Goal: Check status: Check status

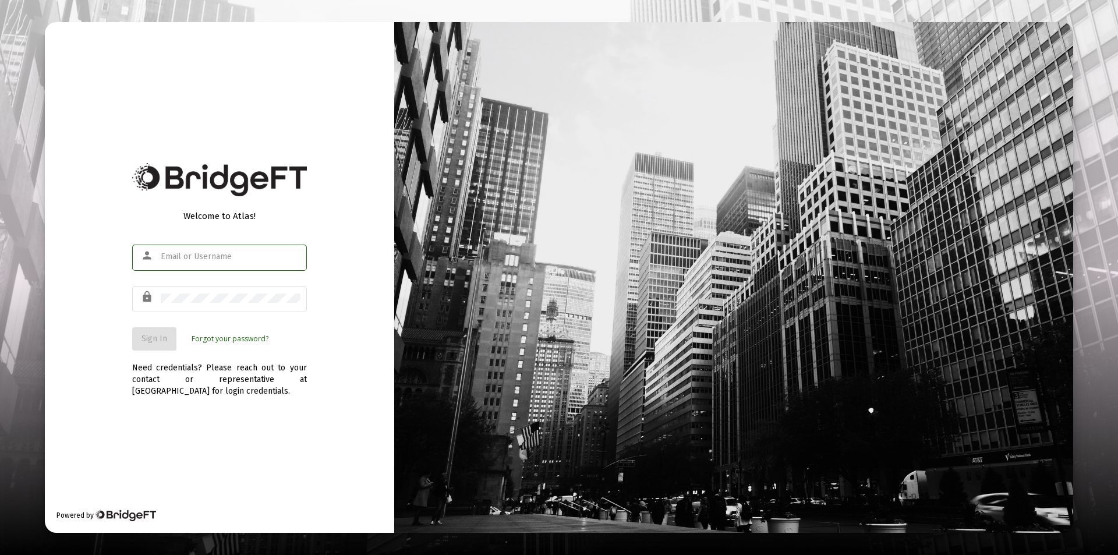
type input "[PERSON_NAME][EMAIL_ADDRESS][DOMAIN_NAME]"
click at [161, 351] on div "Need credentials? Please reach out to your contact or representative at [GEOGRA…" at bounding box center [219, 374] width 175 height 47
drag, startPoint x: 161, startPoint y: 335, endPoint x: 175, endPoint y: 341, distance: 14.8
click at [162, 335] on span "Sign In" at bounding box center [154, 339] width 26 height 10
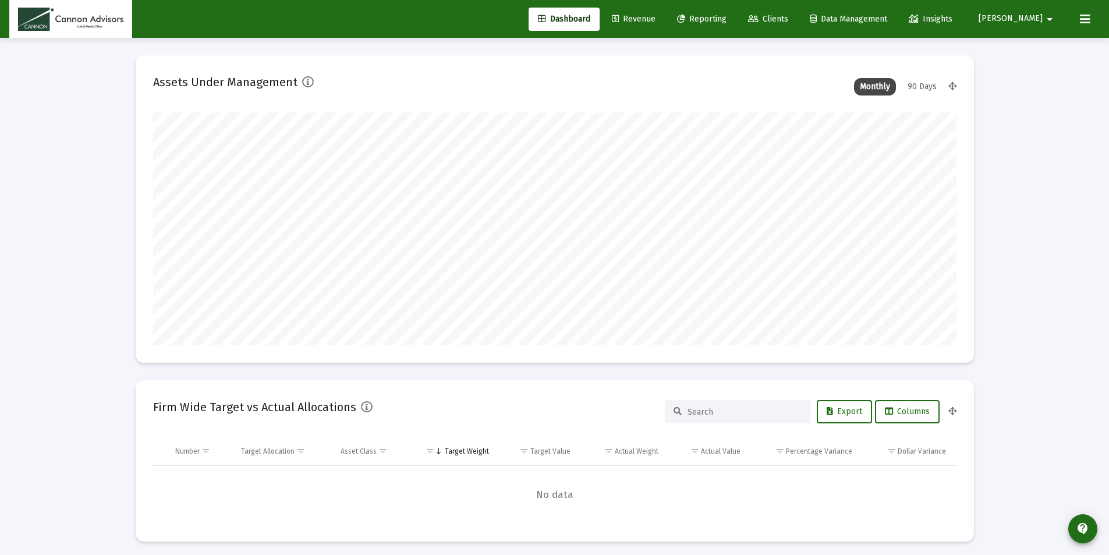
scroll to position [233, 804]
type input "[DATE]"
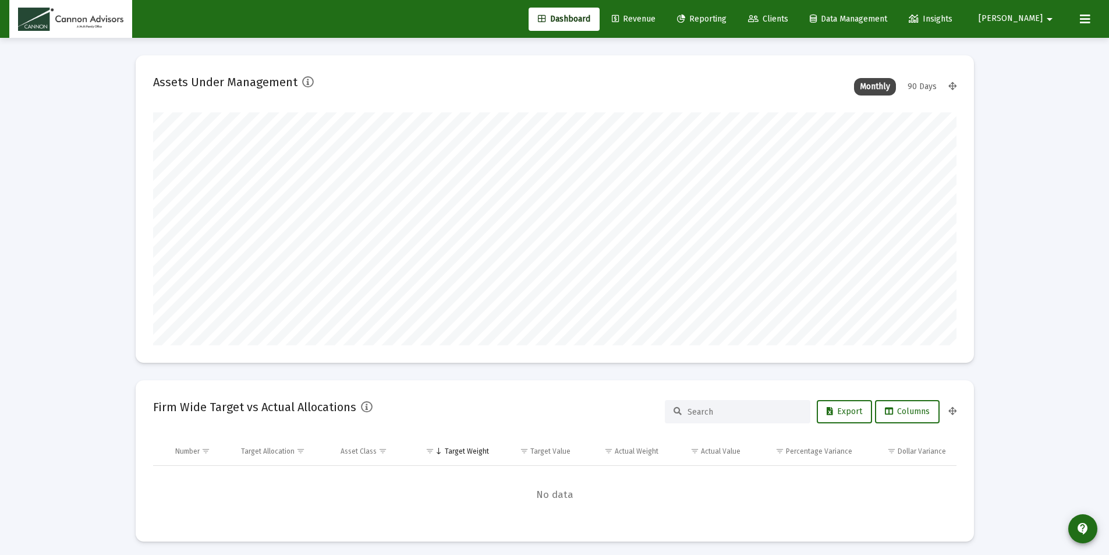
click at [727, 17] on span "Reporting" at bounding box center [701, 19] width 49 height 10
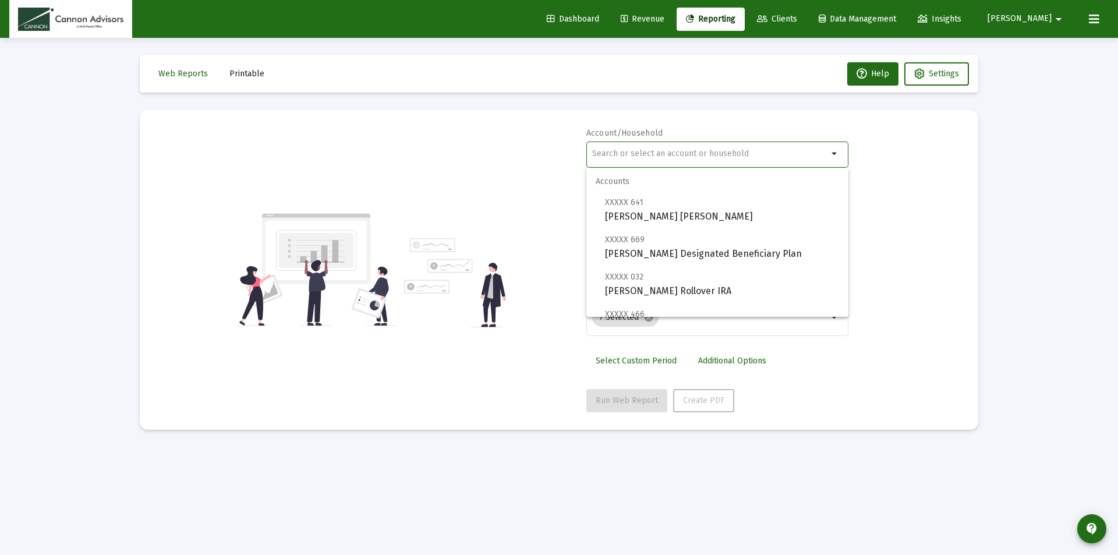
click at [639, 157] on input "text" at bounding box center [710, 153] width 236 height 9
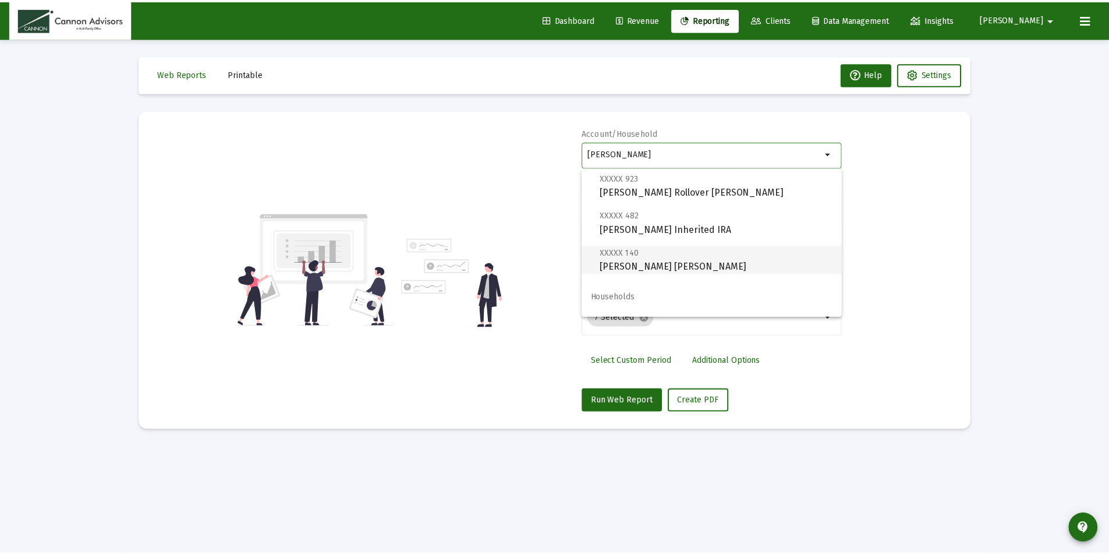
scroll to position [47, 0]
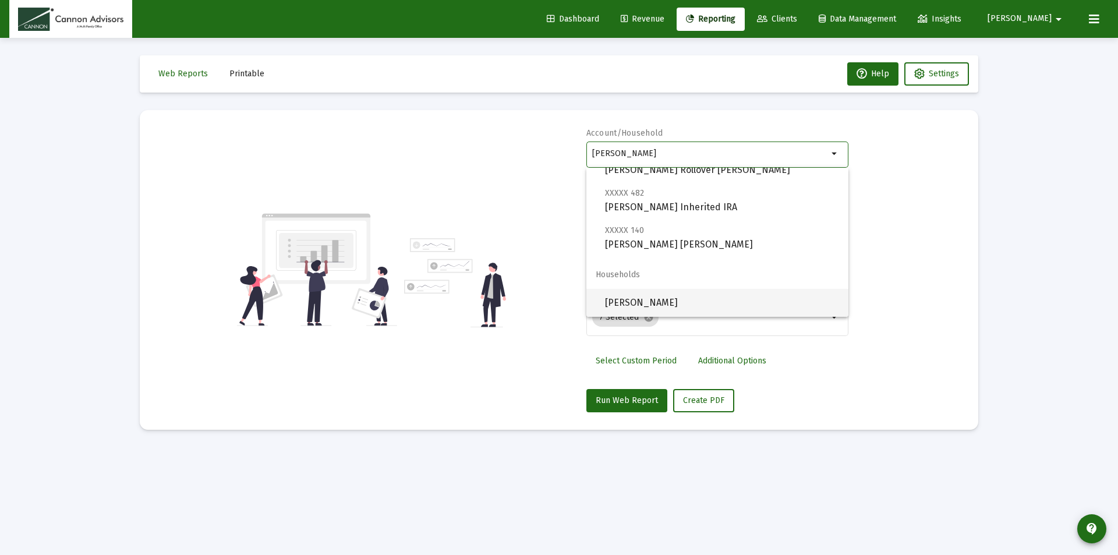
click at [699, 305] on span "[PERSON_NAME]" at bounding box center [722, 303] width 234 height 28
type input "[PERSON_NAME]"
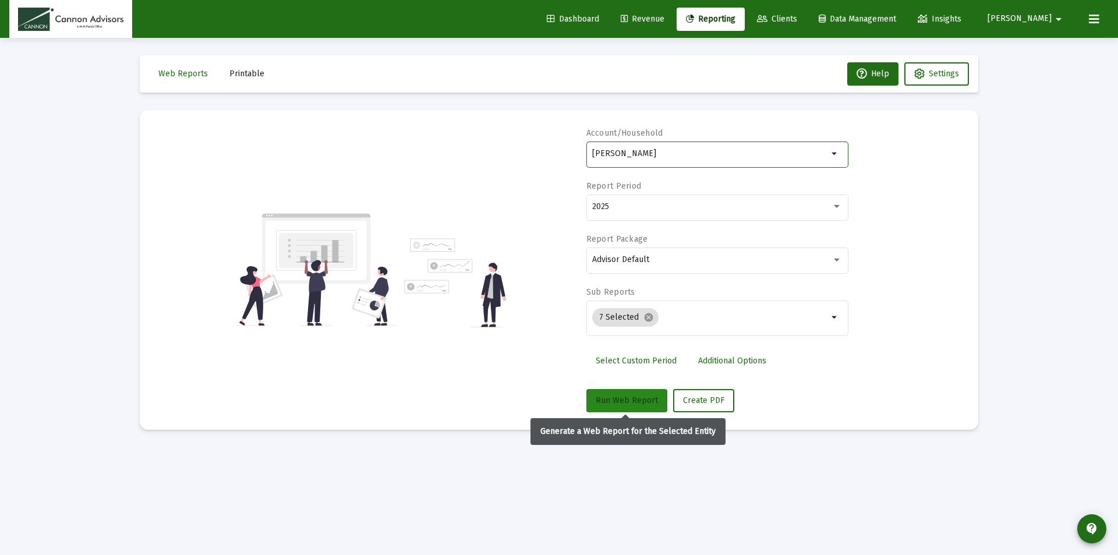
click at [626, 399] on span "Run Web Report" at bounding box center [627, 400] width 62 height 10
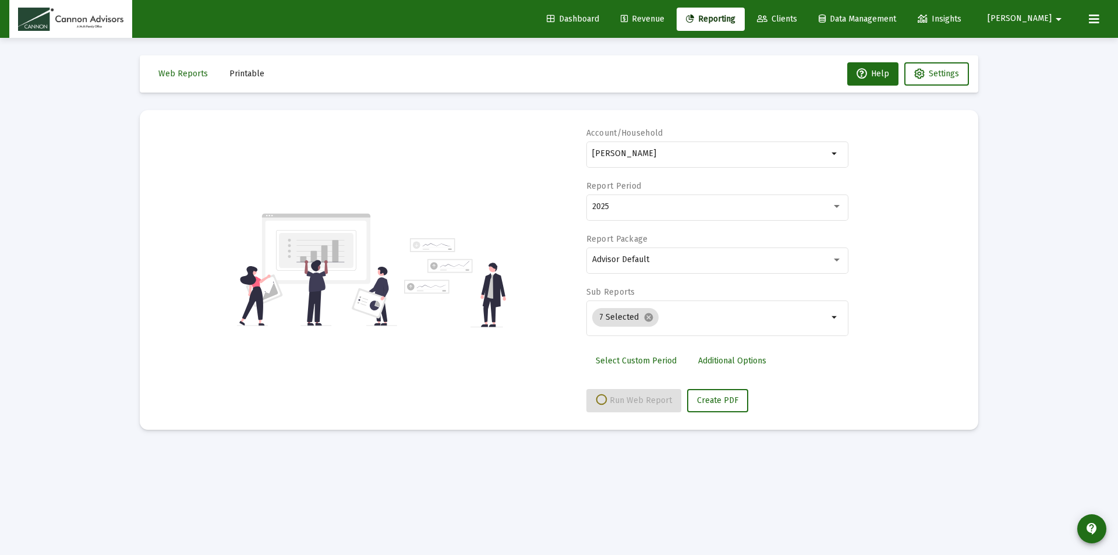
select select "View all"
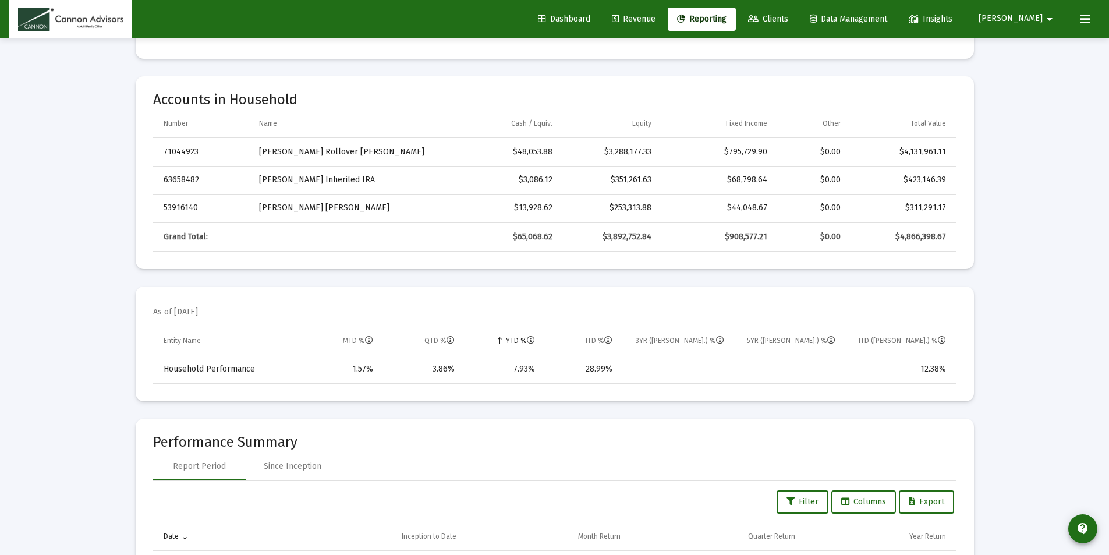
scroll to position [349, 0]
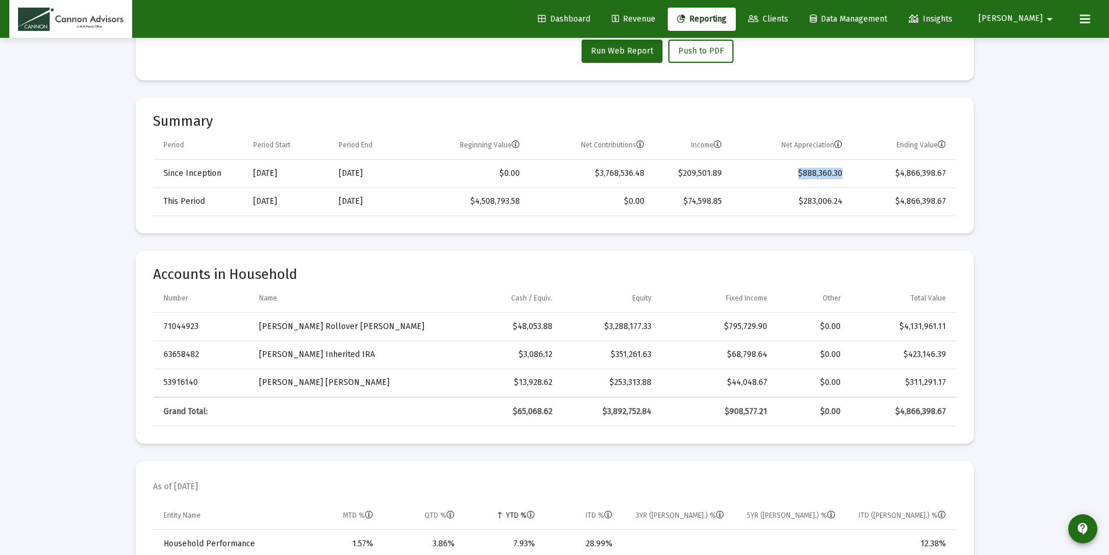
drag, startPoint x: 828, startPoint y: 176, endPoint x: 845, endPoint y: 176, distance: 16.9
click at [845, 176] on td "$888,360.30" at bounding box center [790, 174] width 121 height 28
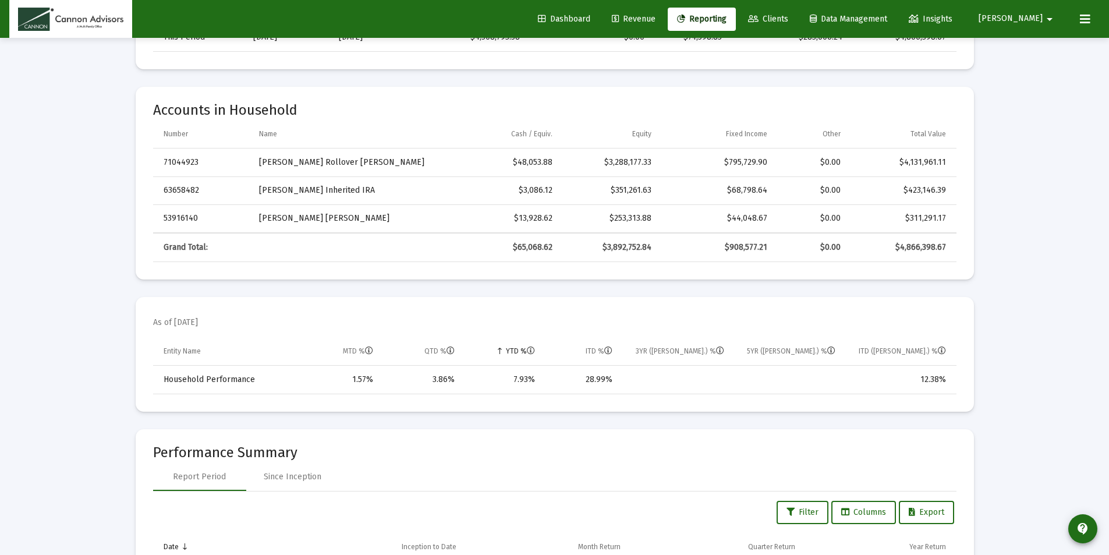
scroll to position [524, 0]
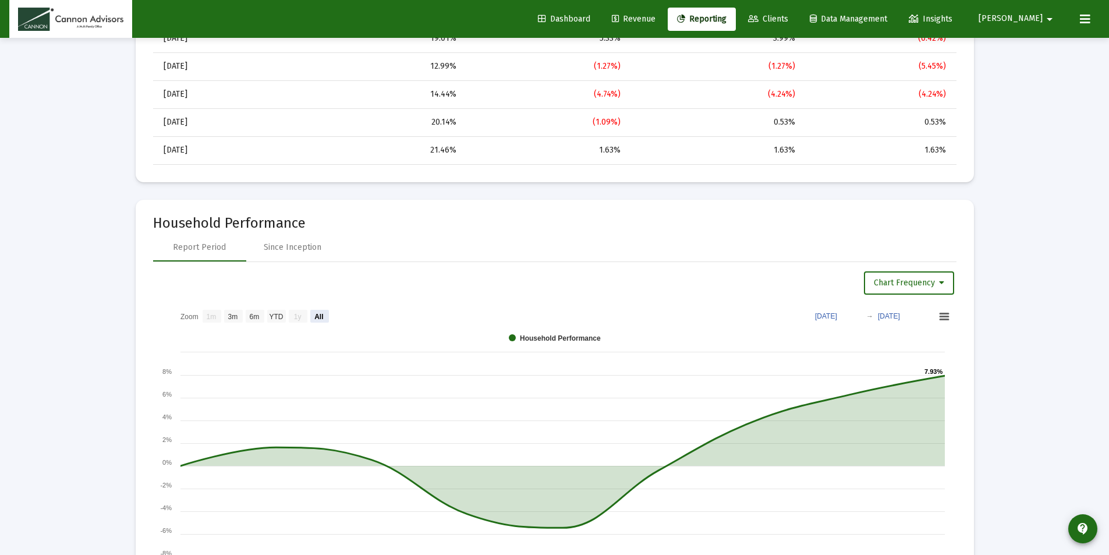
scroll to position [1165, 0]
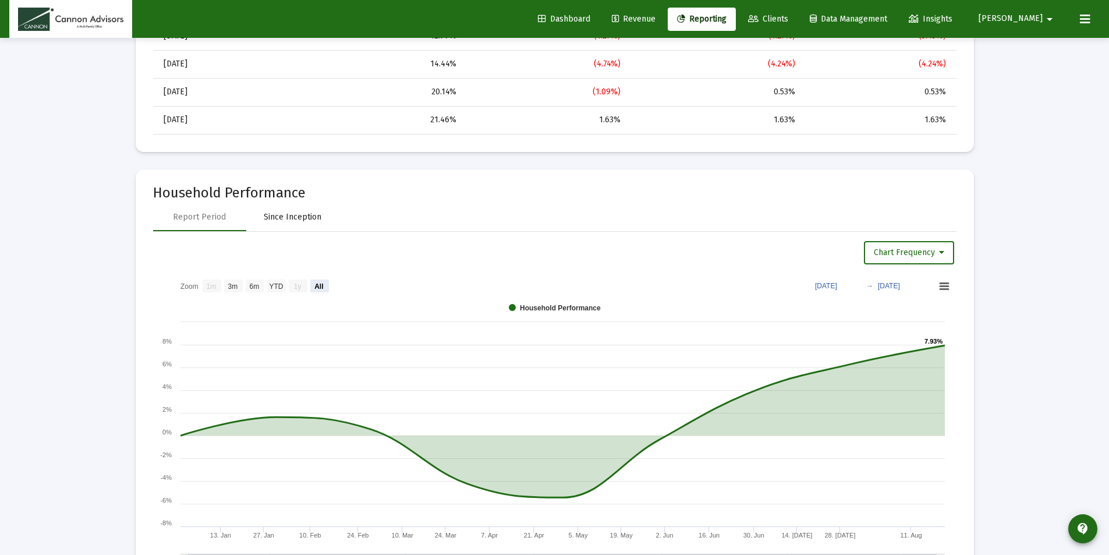
click at [314, 214] on div "Since Inception" at bounding box center [293, 217] width 58 height 12
select select "View all"
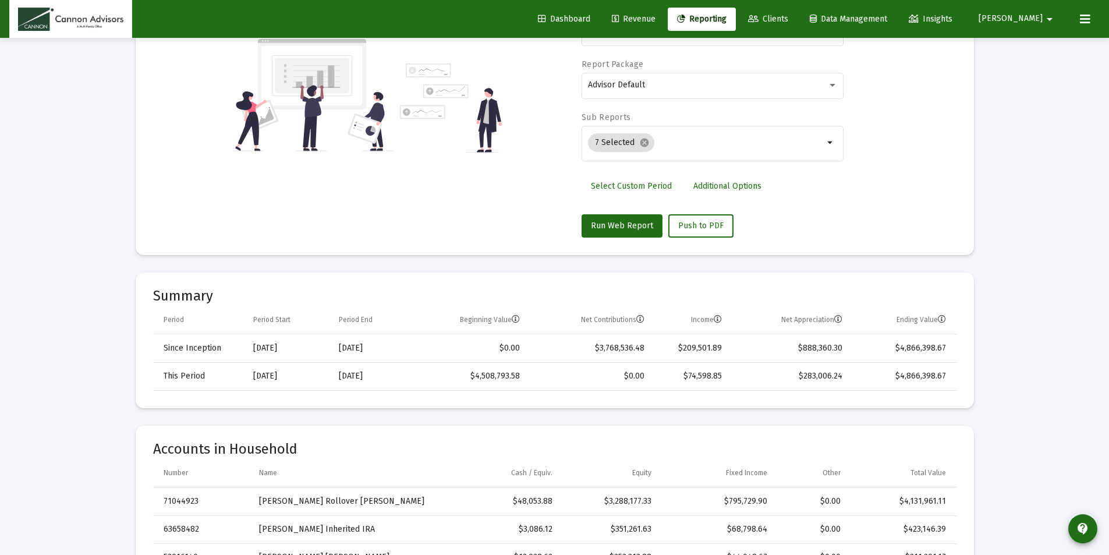
scroll to position [0, 0]
